Goal: Task Accomplishment & Management: Manage account settings

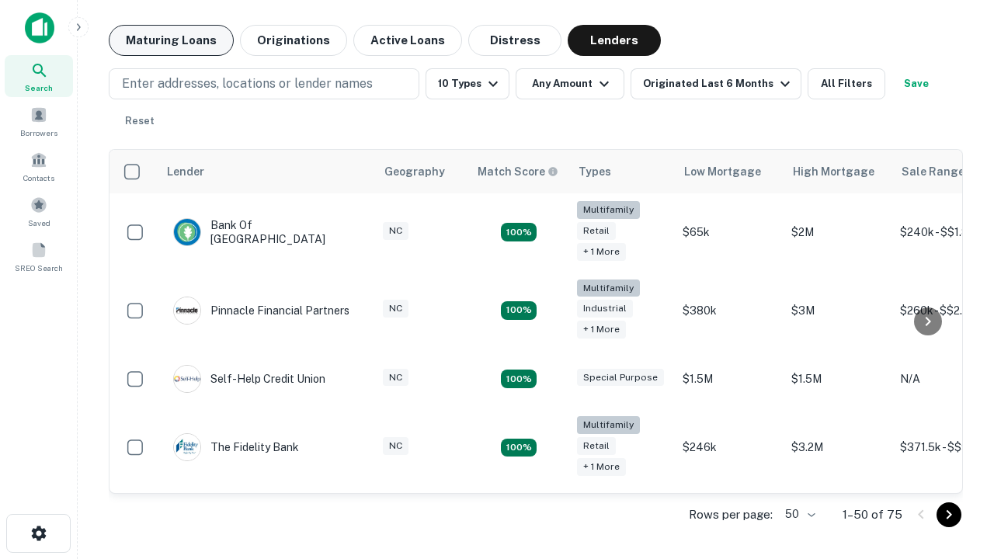
click at [171, 40] on button "Maturing Loans" at bounding box center [171, 40] width 125 height 31
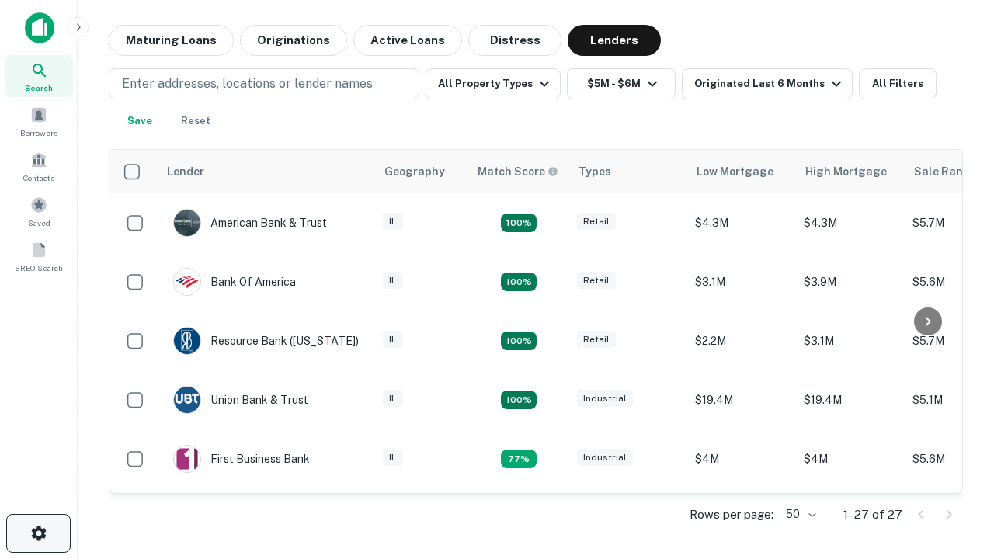
click at [38, 534] on icon "button" at bounding box center [39, 533] width 19 height 19
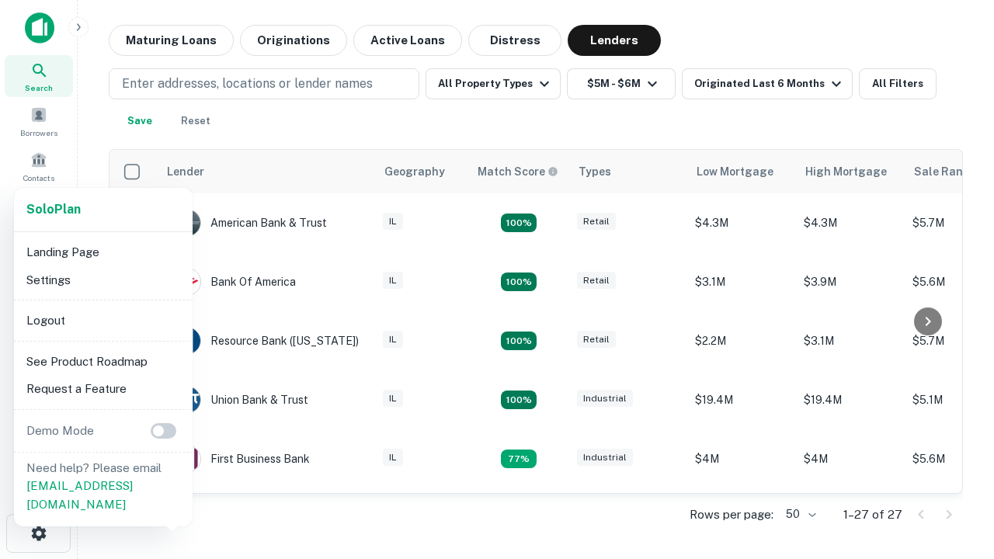
click at [103, 320] on li "Logout" at bounding box center [103, 321] width 166 height 28
